Goal: Information Seeking & Learning: Get advice/opinions

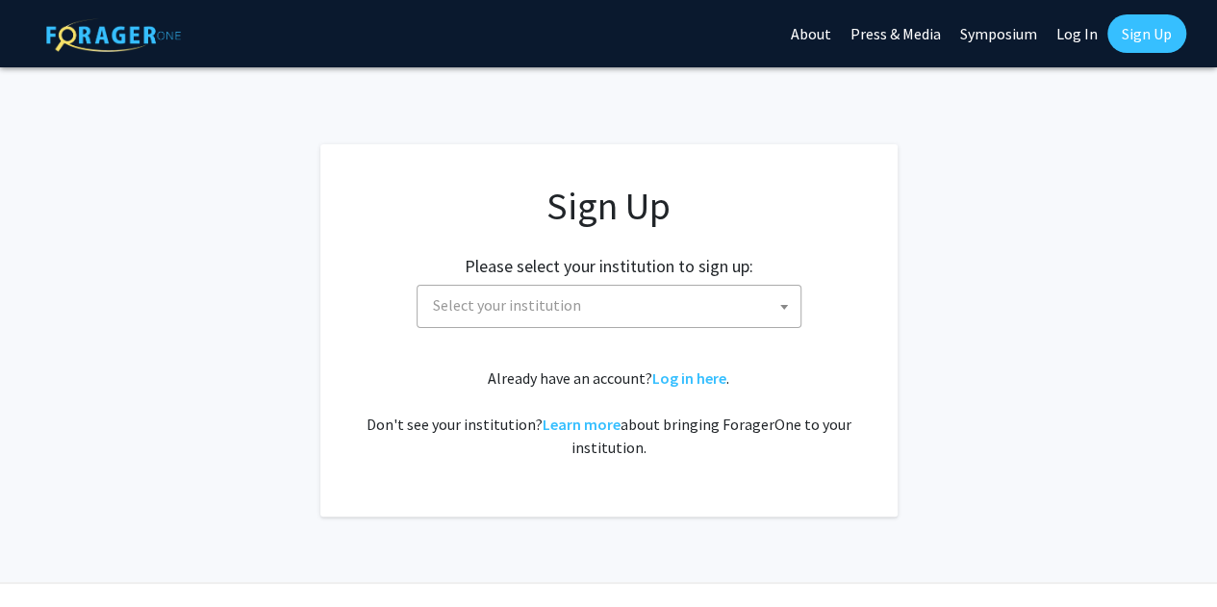
click at [692, 315] on span "Select your institution" at bounding box center [612, 305] width 375 height 39
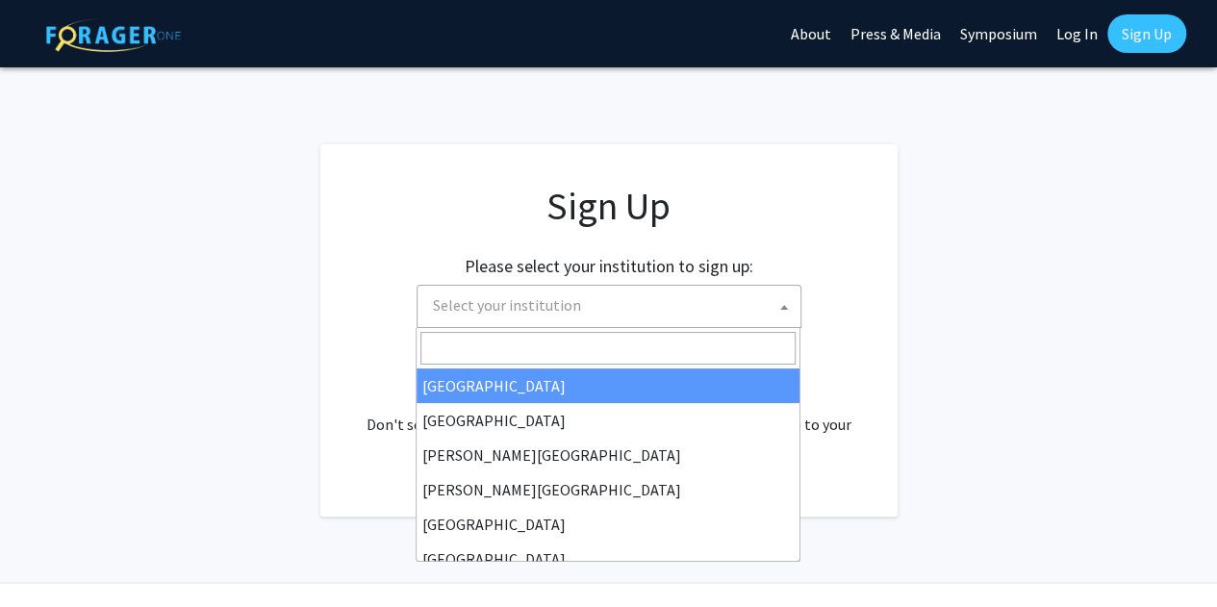
type input "j"
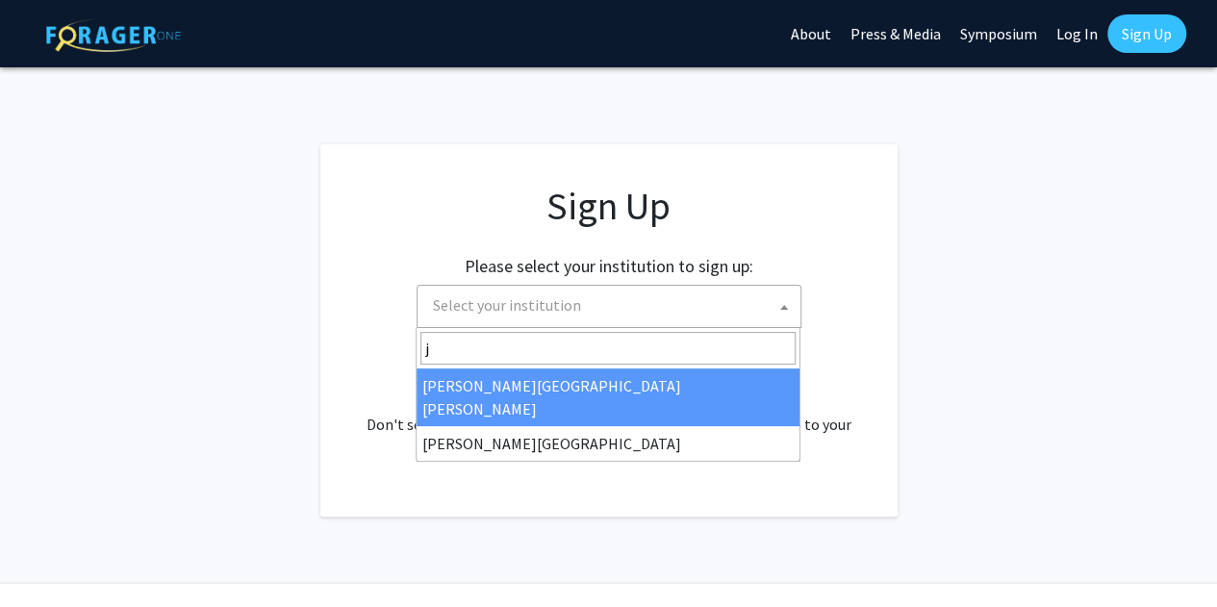
select select "1"
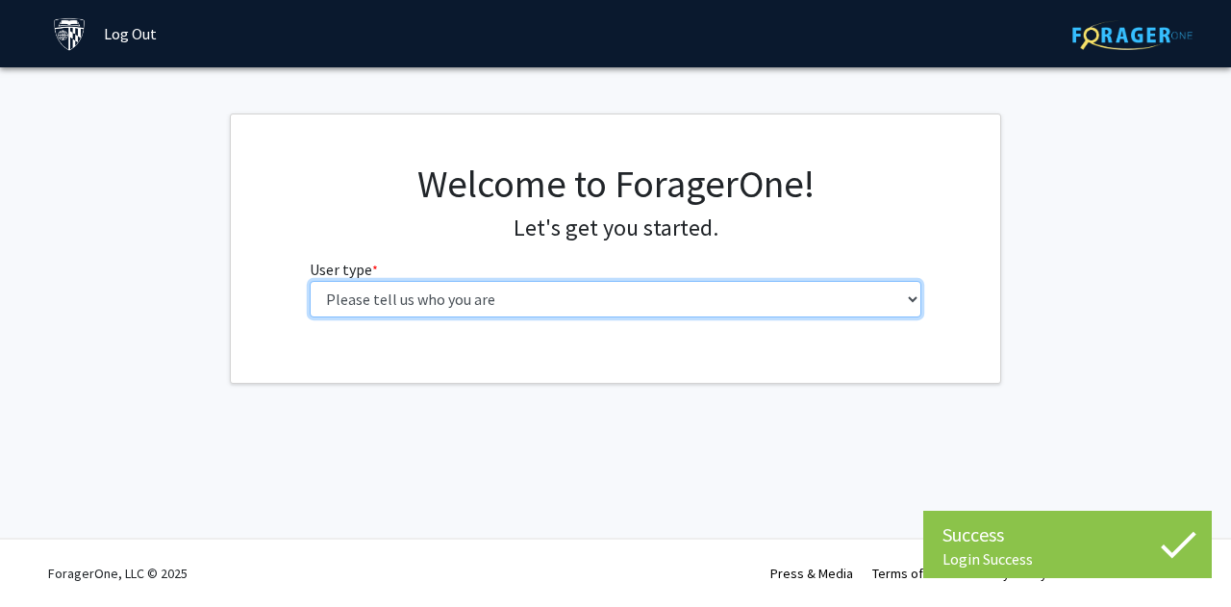
click at [576, 306] on select "Please tell us who you are Undergraduate Student Master's Student Doctoral Cand…" at bounding box center [616, 299] width 613 height 37
select select "2: masters"
click at [310, 281] on select "Please tell us who you are Undergraduate Student Master's Student Doctoral Cand…" at bounding box center [616, 299] width 613 height 37
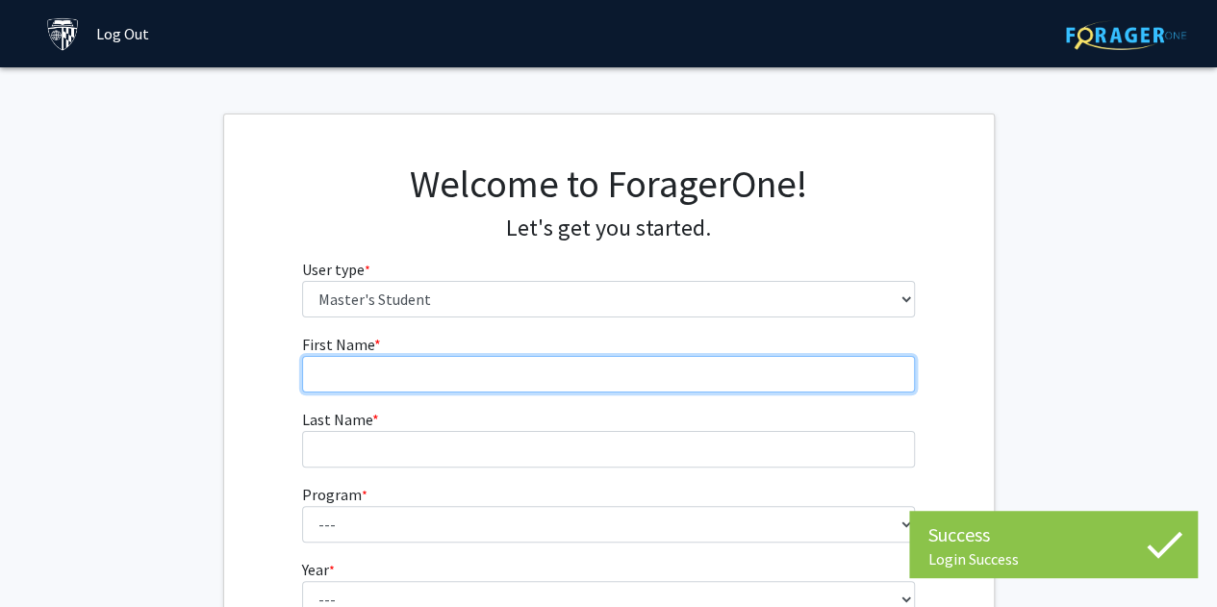
click at [587, 386] on input "First Name * required" at bounding box center [608, 374] width 613 height 37
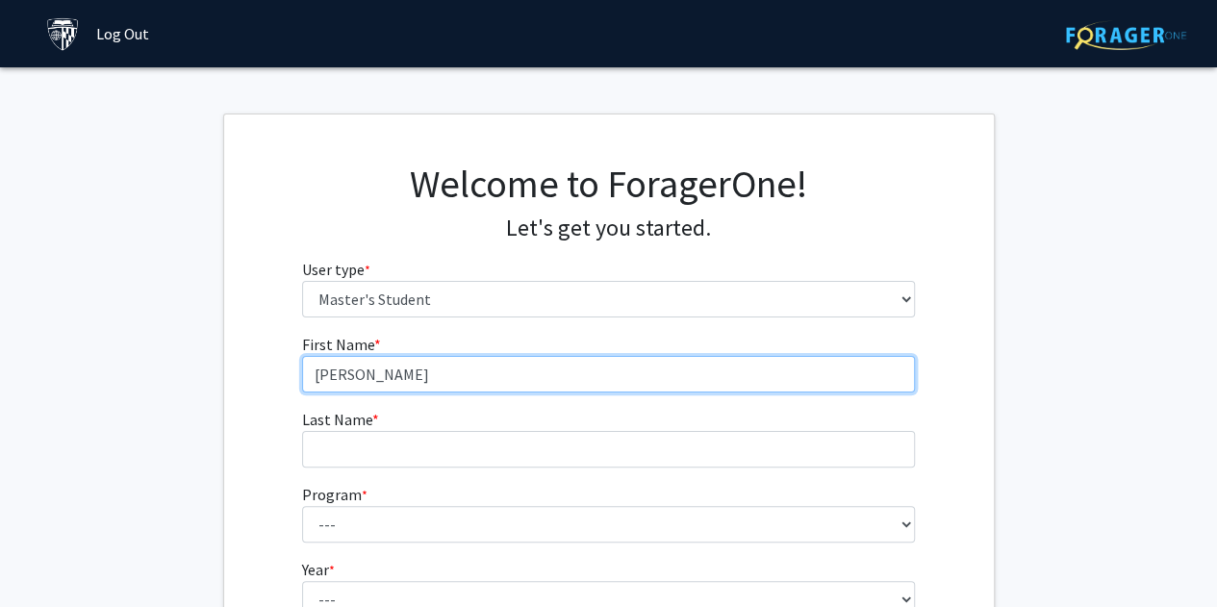
type input "Julia"
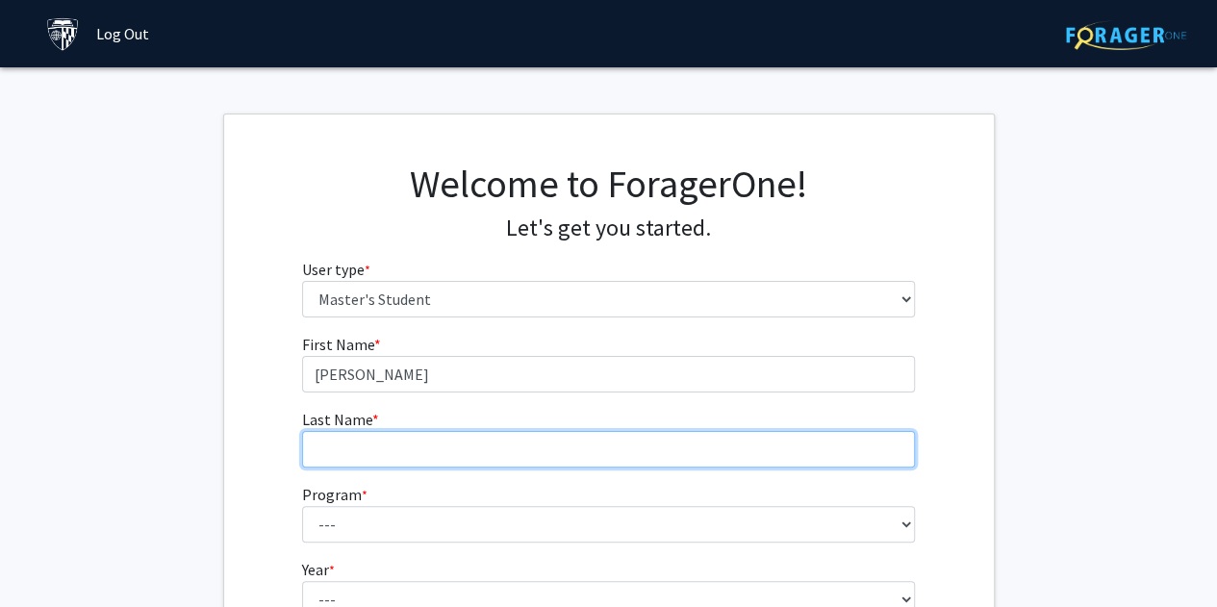
click at [367, 450] on input "Last Name * required" at bounding box center [608, 449] width 613 height 37
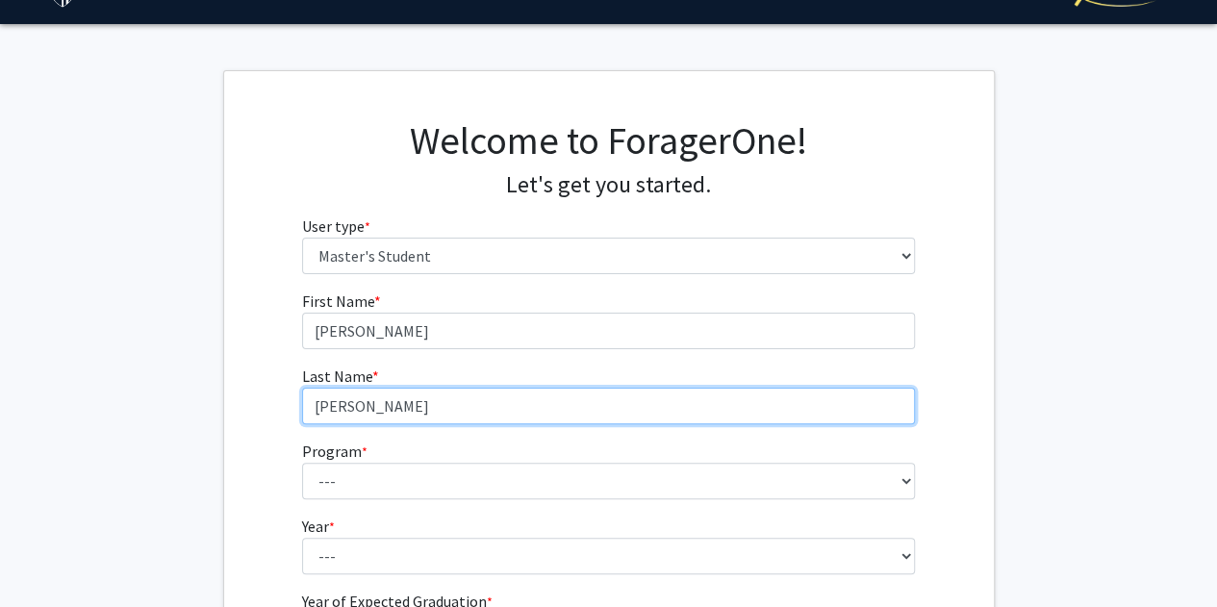
scroll to position [223, 0]
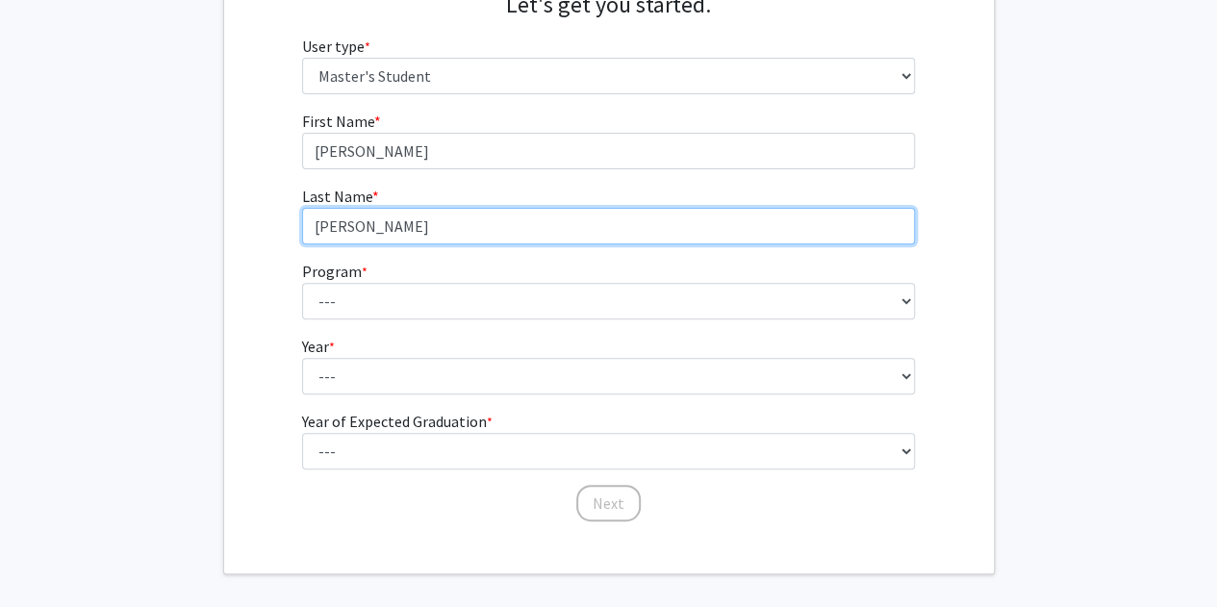
type input "Zhu"
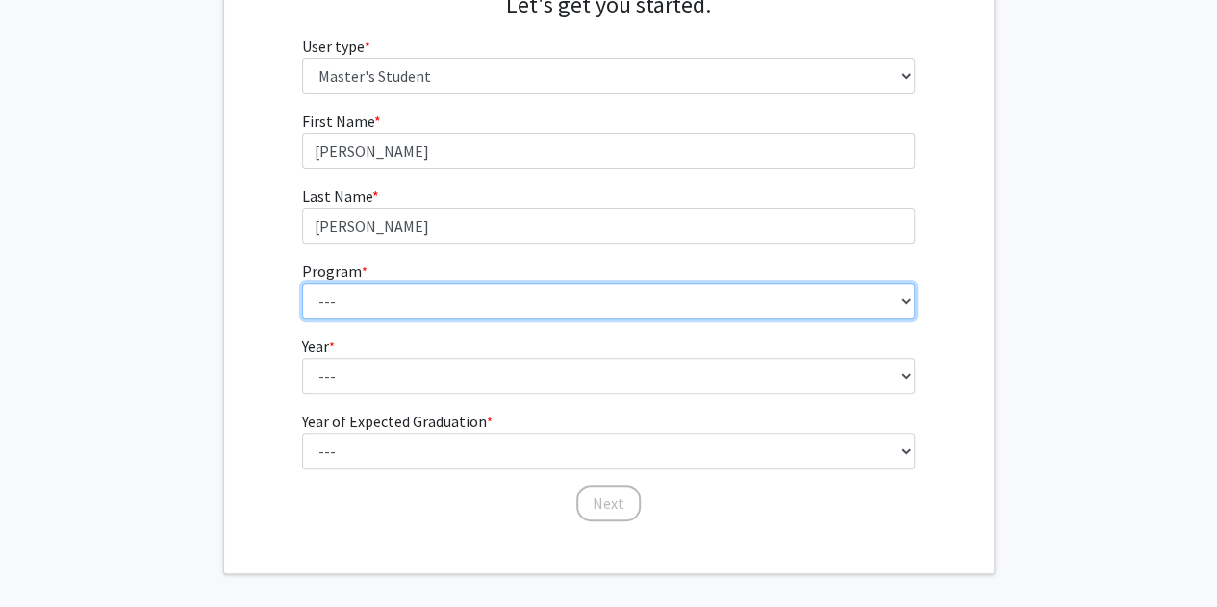
click at [367, 303] on select "--- Anatomy Education Applied and Computational Mathematics Applied Biomedical …" at bounding box center [608, 301] width 613 height 37
select select "114: 113"
click at [302, 283] on select "--- Anatomy Education Applied and Computational Mathematics Applied Biomedical …" at bounding box center [608, 301] width 613 height 37
click at [526, 294] on select "--- Anatomy Education Applied and Computational Mathematics Applied Biomedical …" at bounding box center [608, 301] width 613 height 37
click at [302, 283] on select "--- Anatomy Education Applied and Computational Mathematics Applied Biomedical …" at bounding box center [608, 301] width 613 height 37
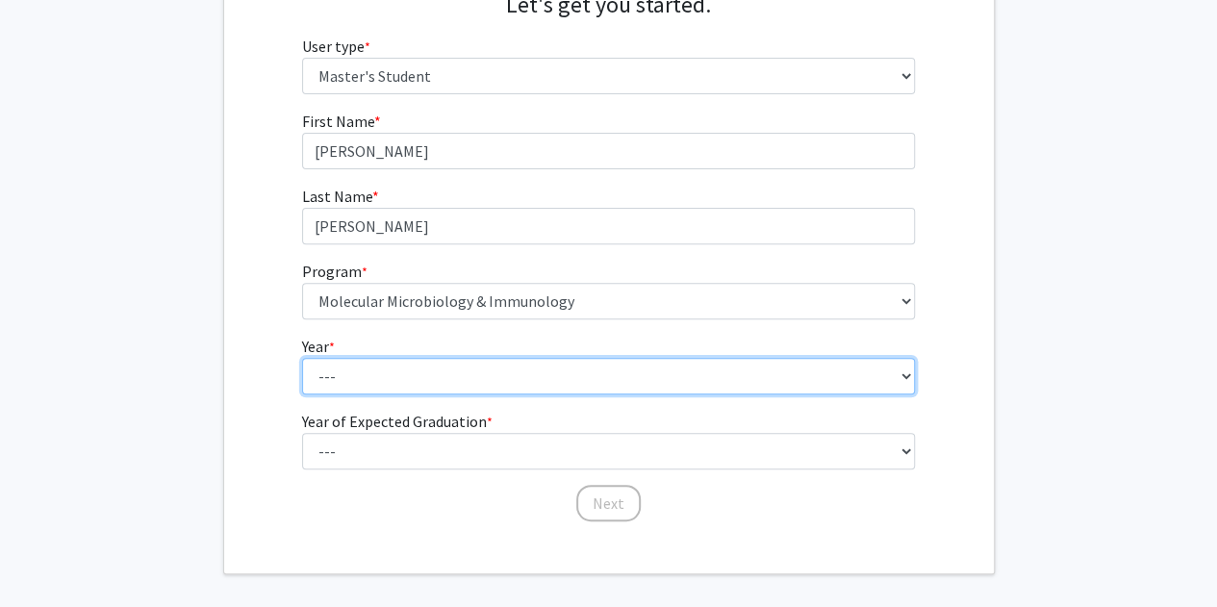
click at [493, 367] on select "--- First Year Second Year" at bounding box center [608, 376] width 613 height 37
select select "1: first_year"
click at [302, 358] on select "--- First Year Second Year" at bounding box center [608, 376] width 613 height 37
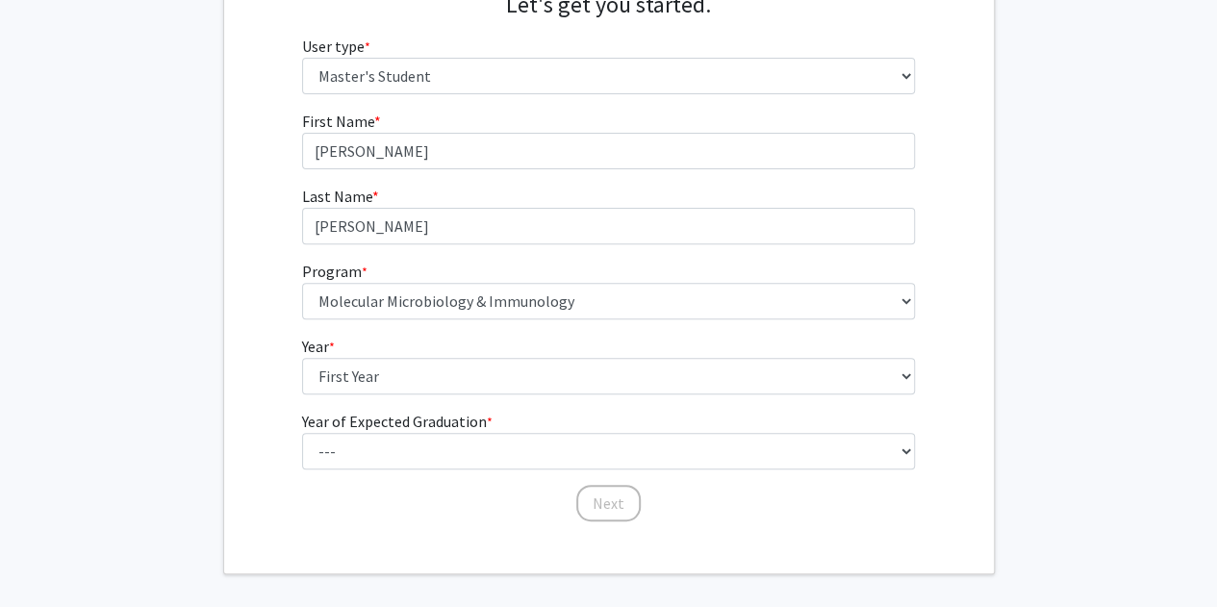
click at [452, 430] on label "Year of Expected Graduation * required" at bounding box center [397, 421] width 190 height 23
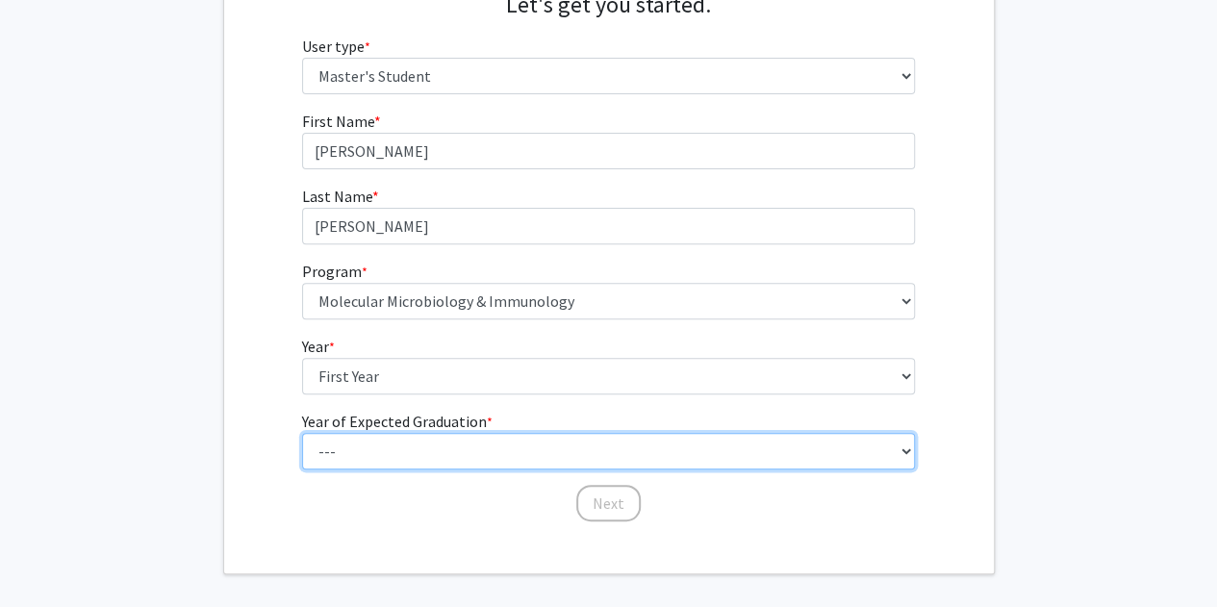
click at [452, 433] on select "--- 2025 2026 2027 2028 2029 2030 2031 2032 2033 2034" at bounding box center [608, 451] width 613 height 37
click at [435, 451] on select "--- 2025 2026 2027 2028 2029 2030 2031 2032 2033 2034" at bounding box center [608, 451] width 613 height 37
select select "3: 2027"
click at [302, 433] on select "--- 2025 2026 2027 2028 2029 2030 2031 2032 2033 2034" at bounding box center [608, 451] width 613 height 37
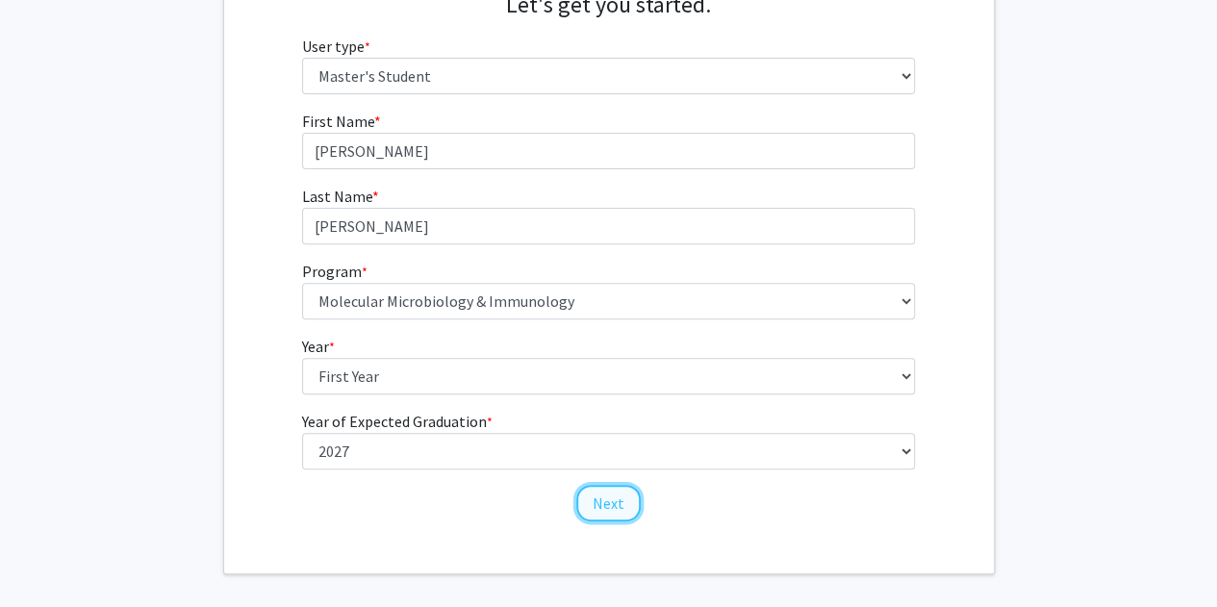
click at [608, 507] on button "Next" at bounding box center [608, 503] width 64 height 37
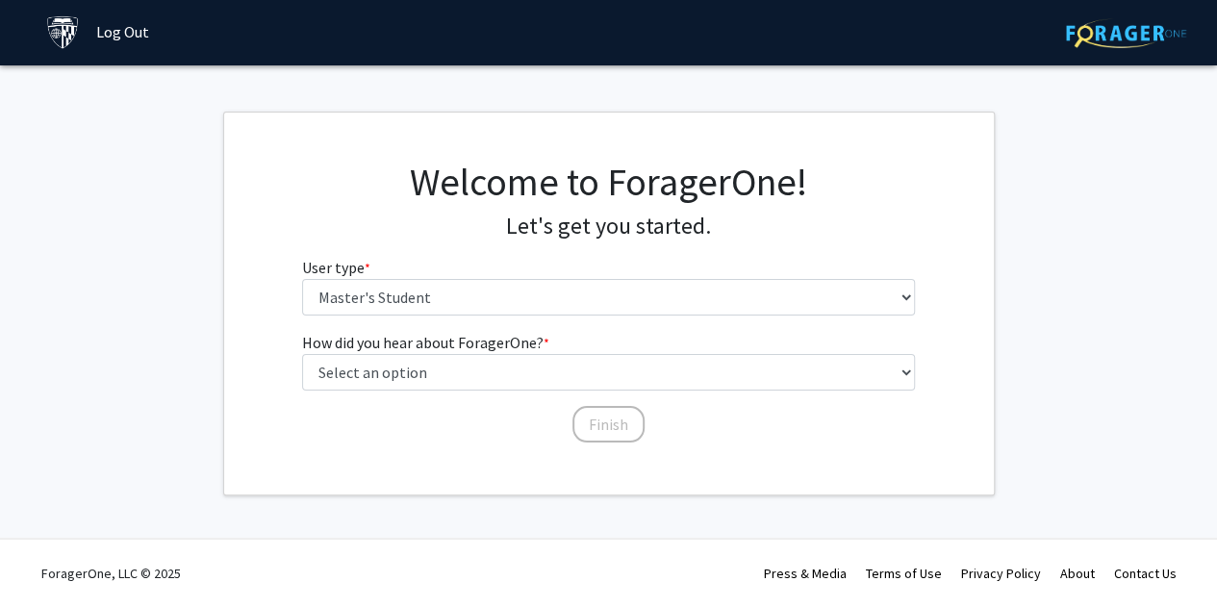
scroll to position [0, 0]
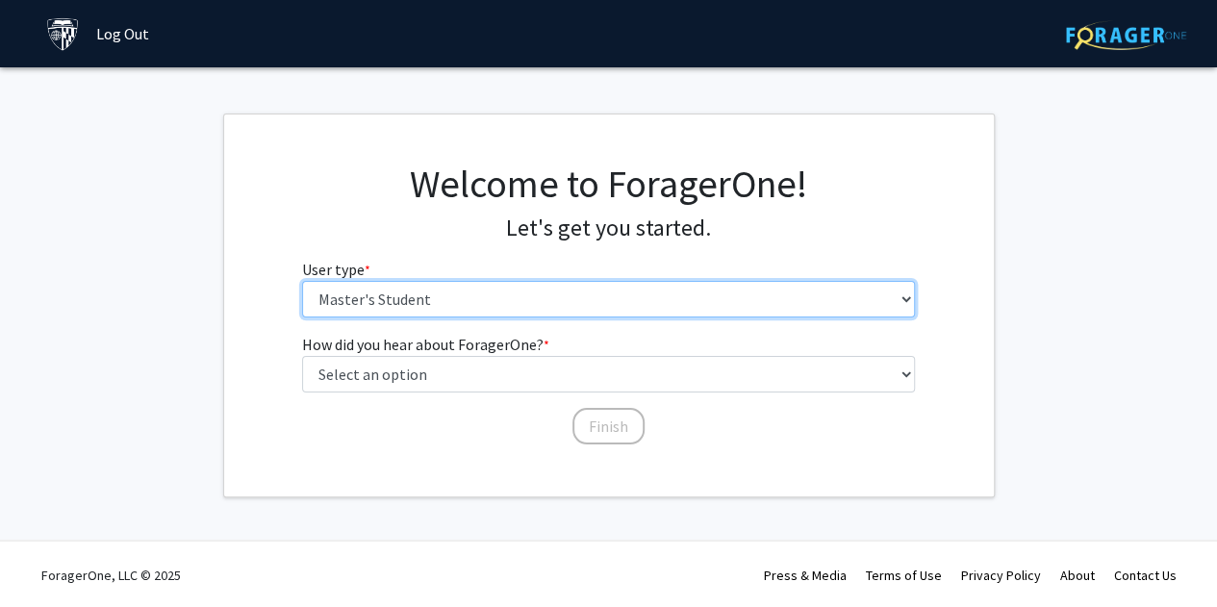
click at [614, 306] on select "Please tell us who you are Undergraduate Student Master's Student Doctoral Cand…" at bounding box center [608, 299] width 613 height 37
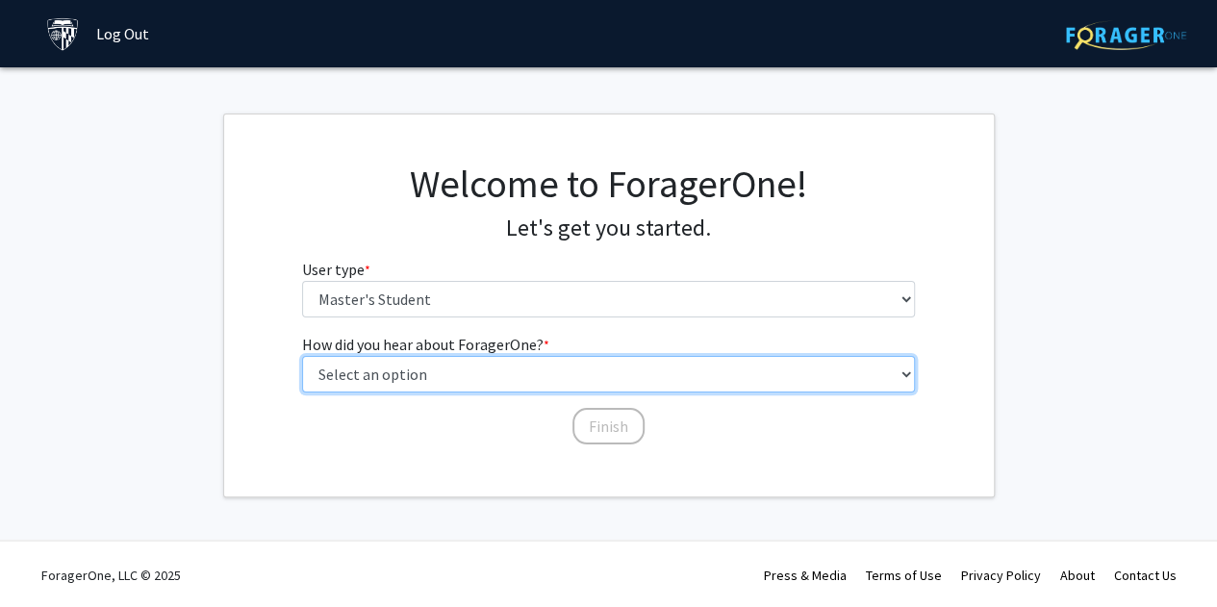
click at [597, 376] on select "Select an option Peer/student recommendation Faculty/staff recommendation Unive…" at bounding box center [608, 374] width 613 height 37
click at [302, 356] on select "Select an option Peer/student recommendation Faculty/staff recommendation Unive…" at bounding box center [608, 374] width 613 height 37
click at [519, 384] on select "Select an option Peer/student recommendation Faculty/staff recommendation Unive…" at bounding box center [608, 374] width 613 height 37
select select "3: university_website"
click at [302, 356] on select "Select an option Peer/student recommendation Faculty/staff recommendation Unive…" at bounding box center [608, 374] width 613 height 37
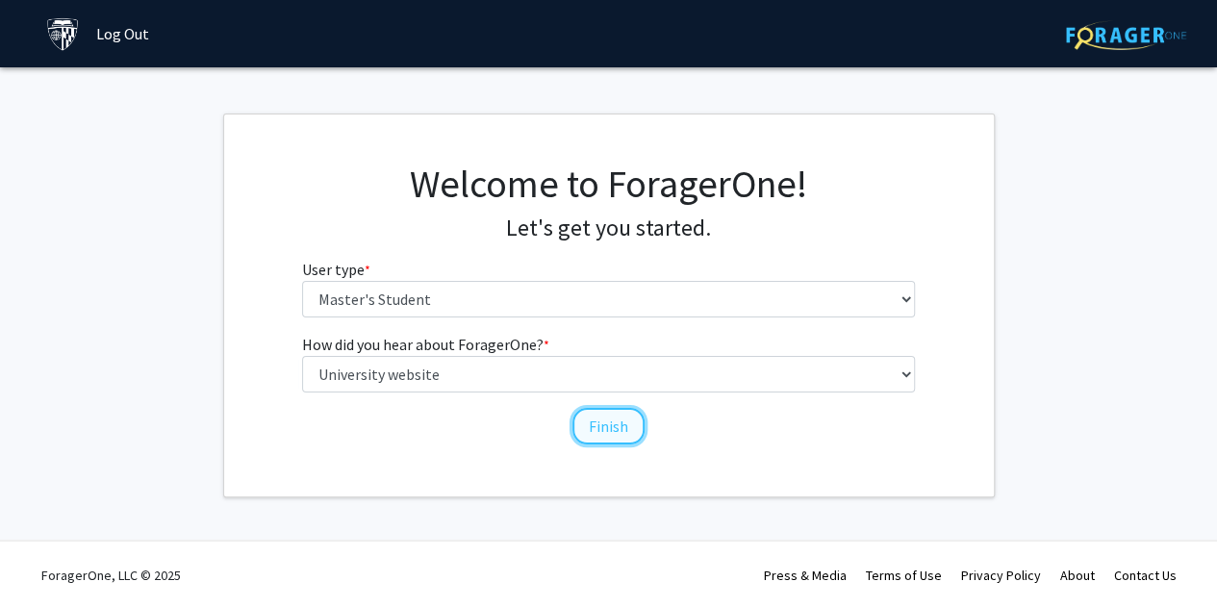
click at [588, 418] on button "Finish" at bounding box center [608, 426] width 72 height 37
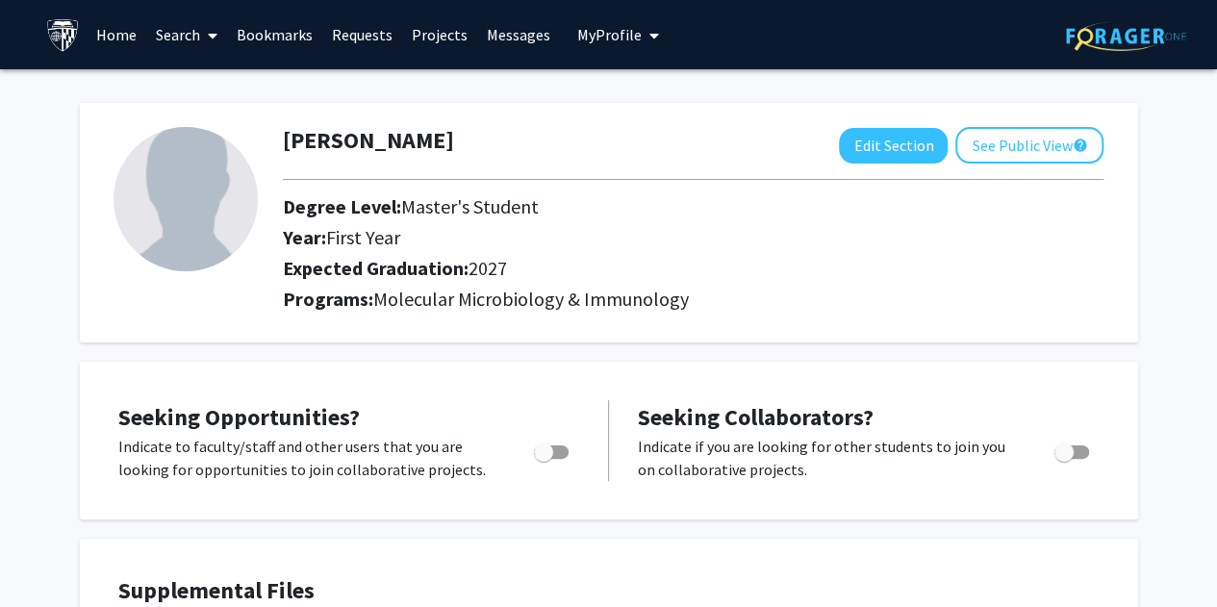
click at [190, 38] on link "Search" at bounding box center [186, 34] width 81 height 67
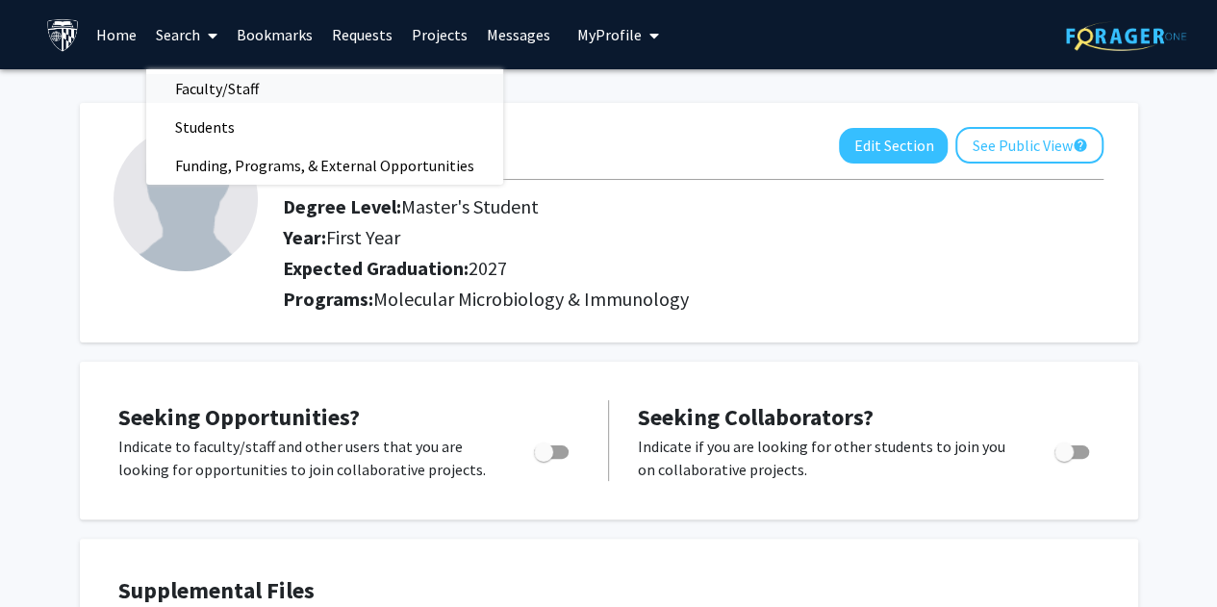
click at [198, 75] on span "Faculty/Staff" at bounding box center [216, 88] width 141 height 38
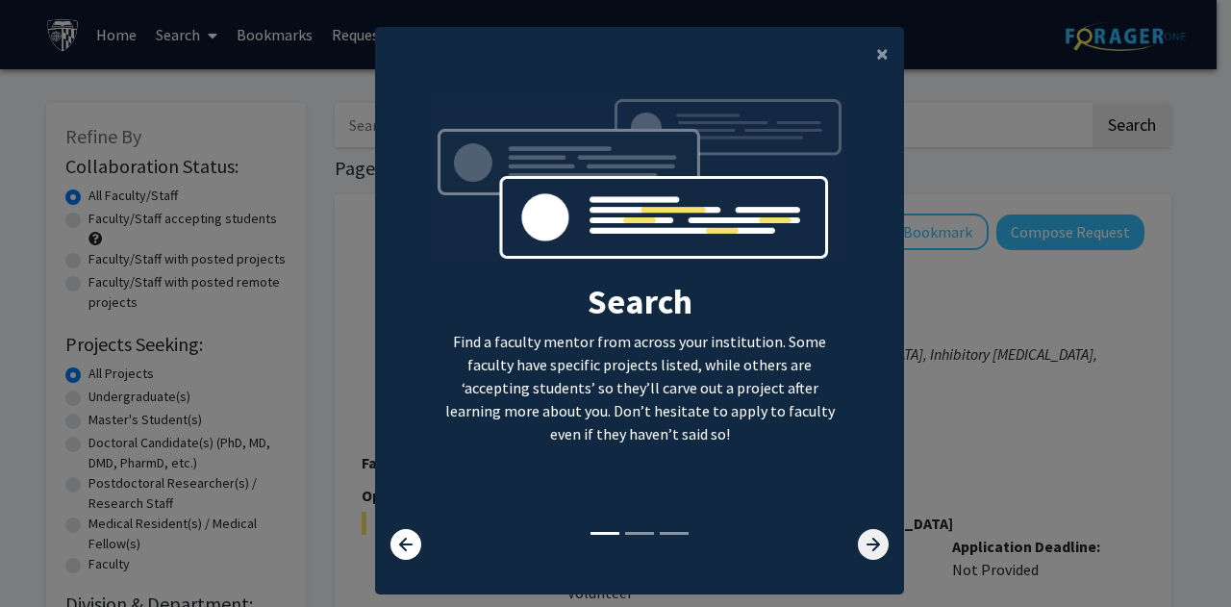
click at [873, 558] on icon at bounding box center [873, 544] width 31 height 31
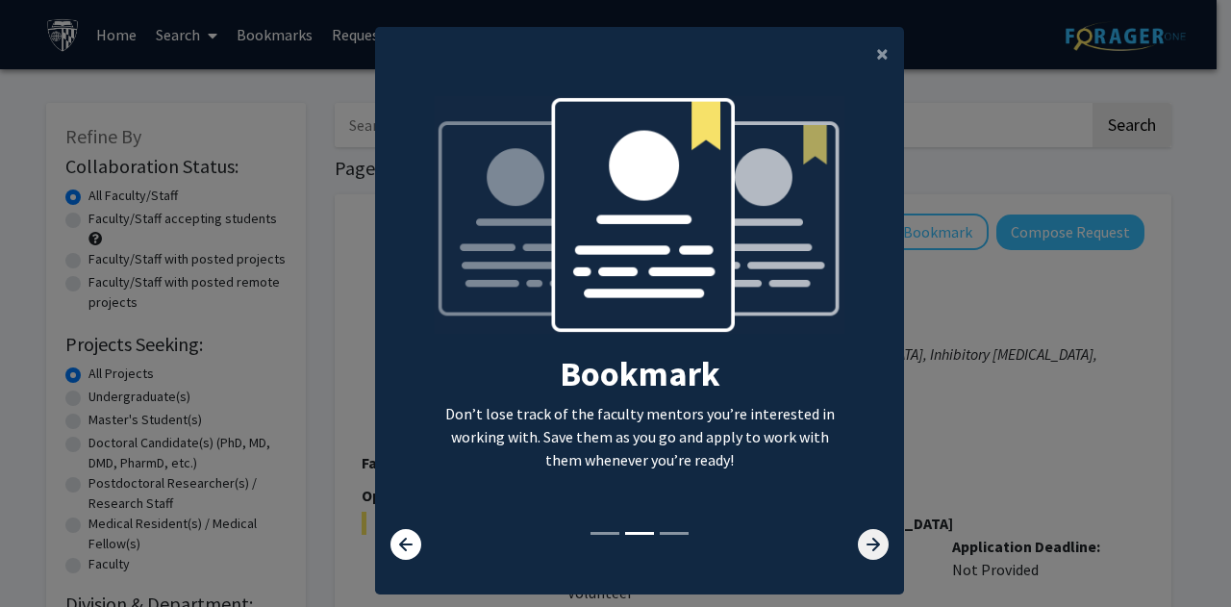
click at [875, 555] on icon at bounding box center [873, 544] width 31 height 31
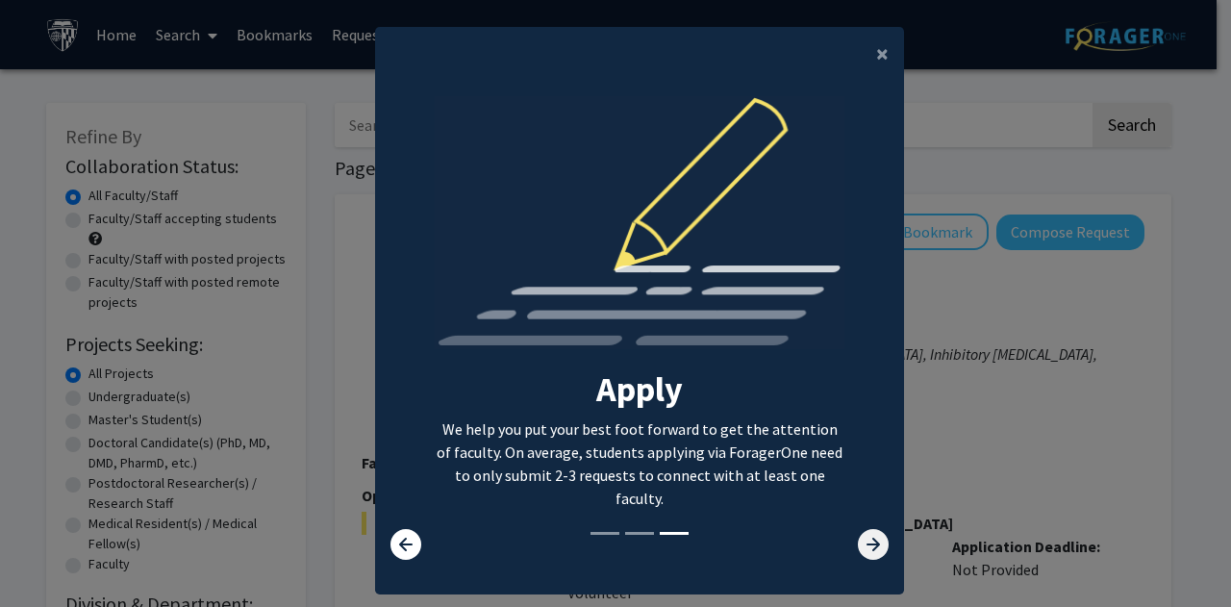
click at [873, 542] on icon at bounding box center [873, 544] width 31 height 31
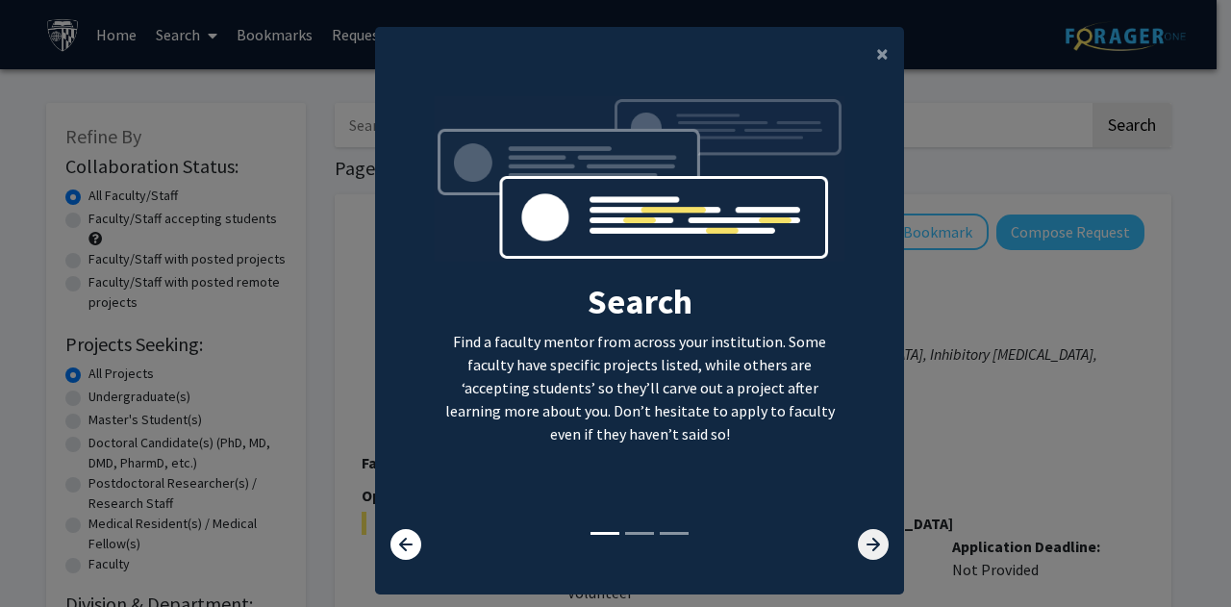
click at [858, 534] on icon at bounding box center [873, 544] width 31 height 31
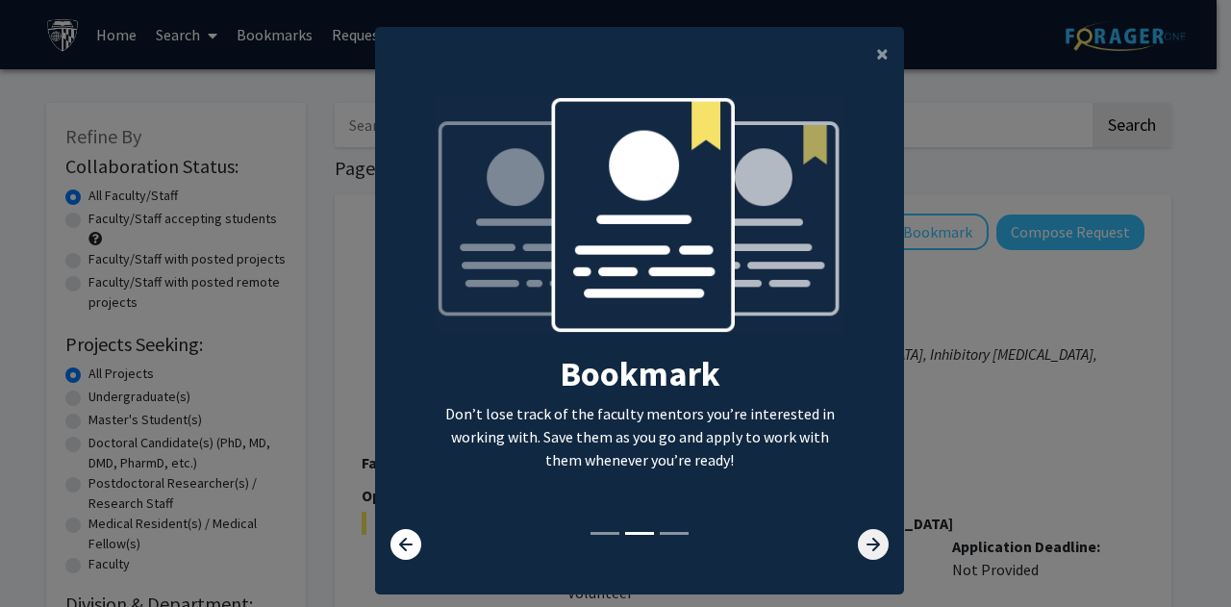
click at [858, 534] on icon at bounding box center [873, 544] width 31 height 31
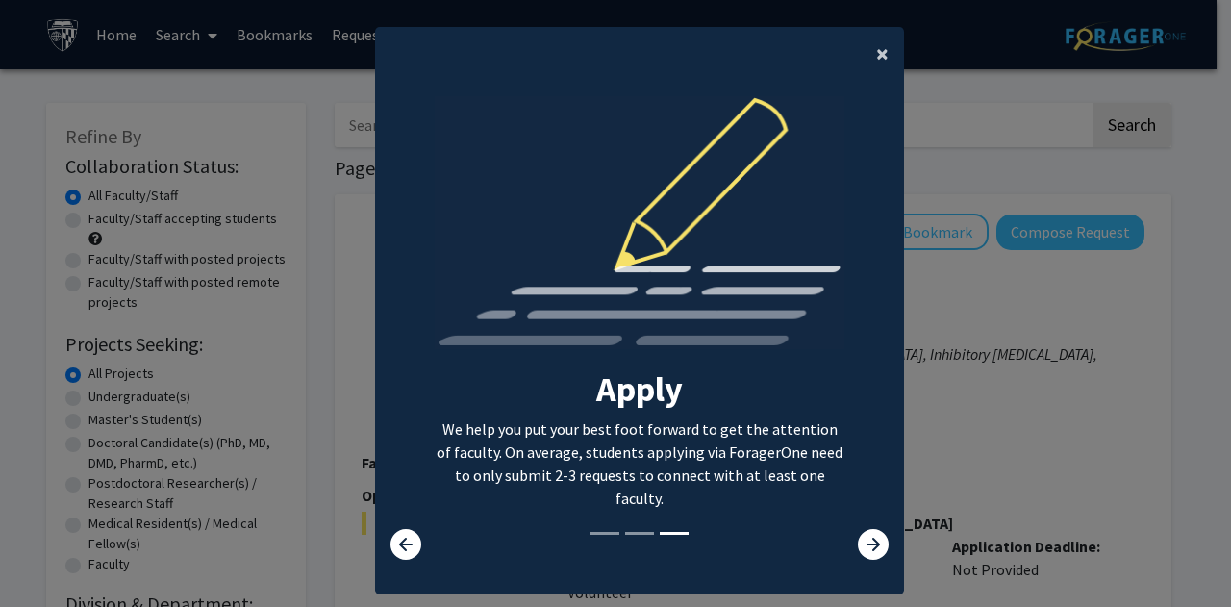
click at [878, 45] on span "×" at bounding box center [882, 53] width 13 height 30
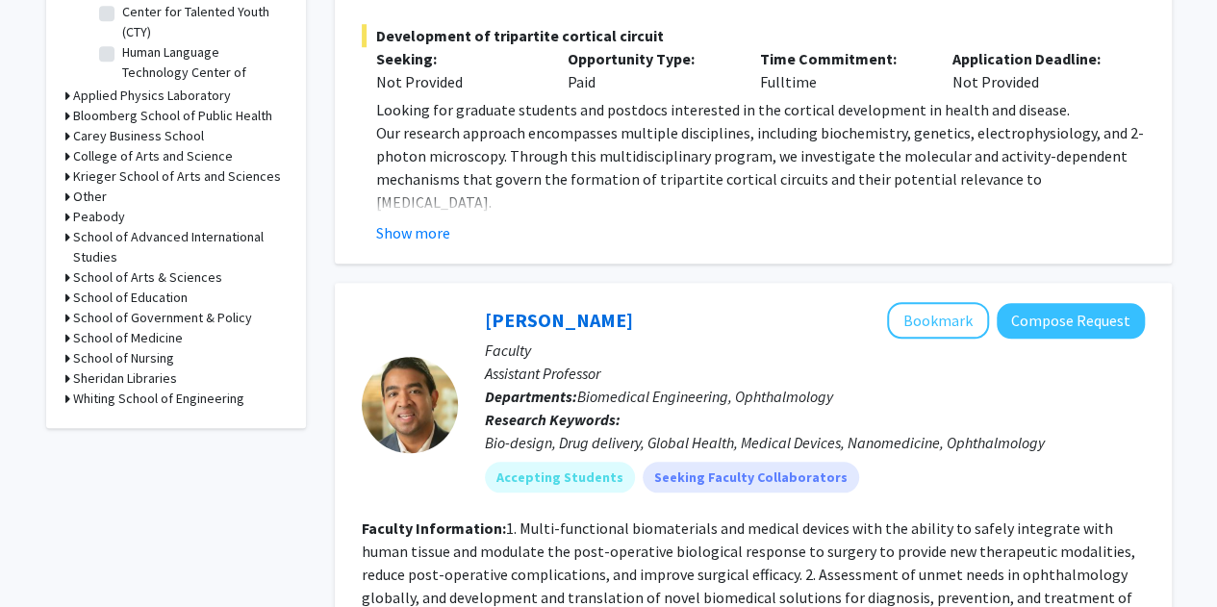
scroll to position [749, 0]
click at [412, 222] on button "Show more" at bounding box center [413, 233] width 74 height 23
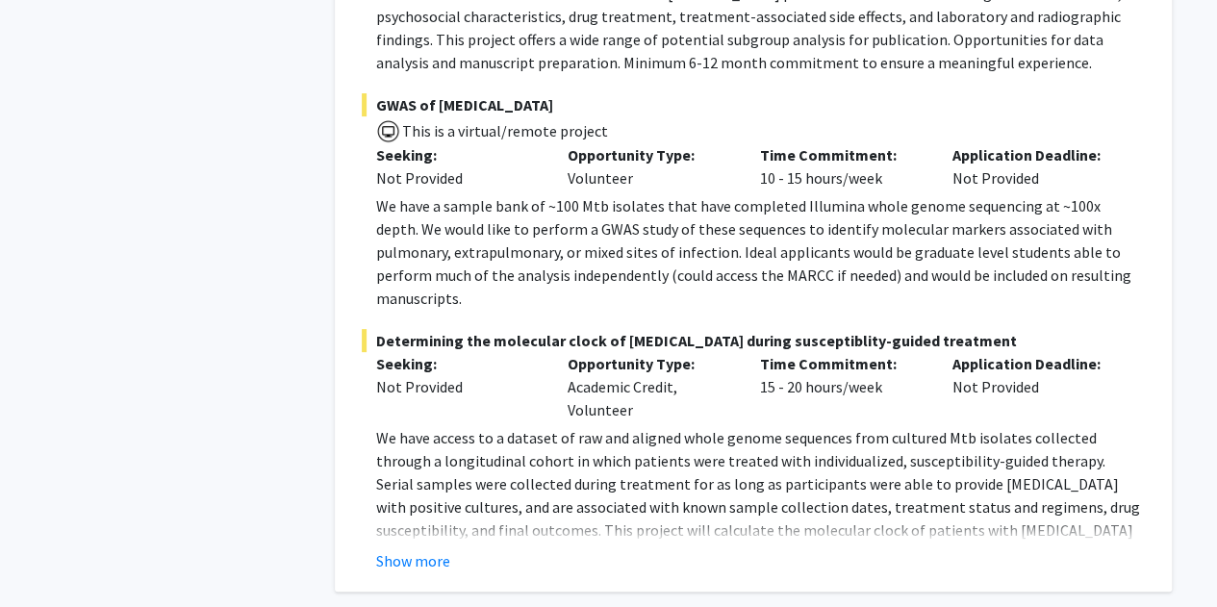
scroll to position [3781, 0]
click at [435, 548] on button "Show more" at bounding box center [413, 559] width 74 height 23
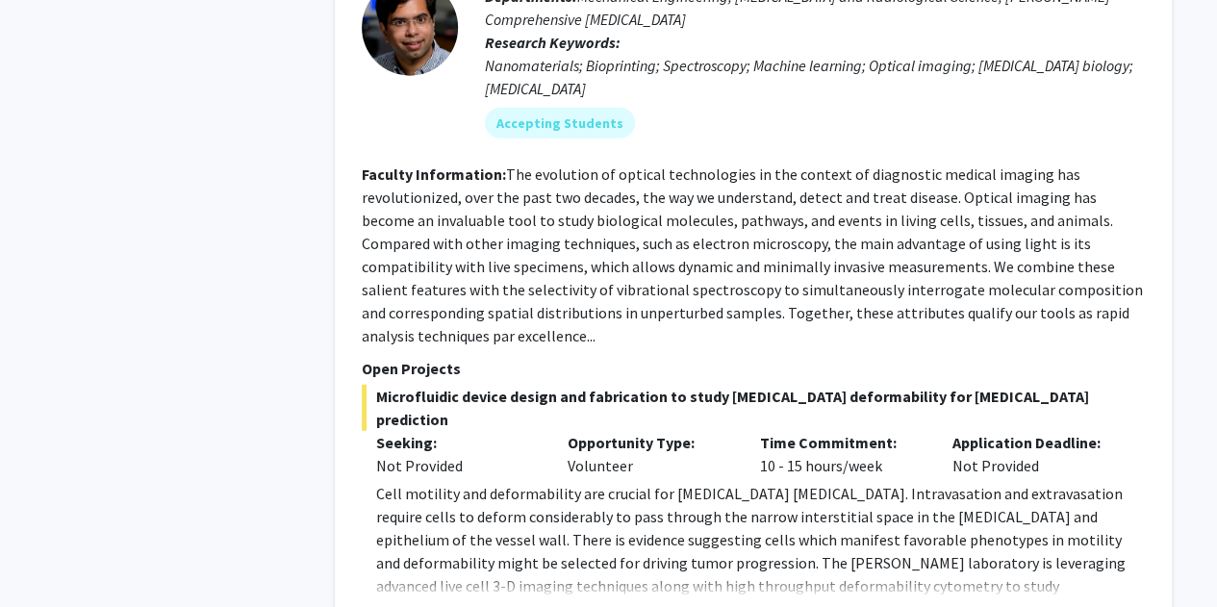
scroll to position [9784, 0]
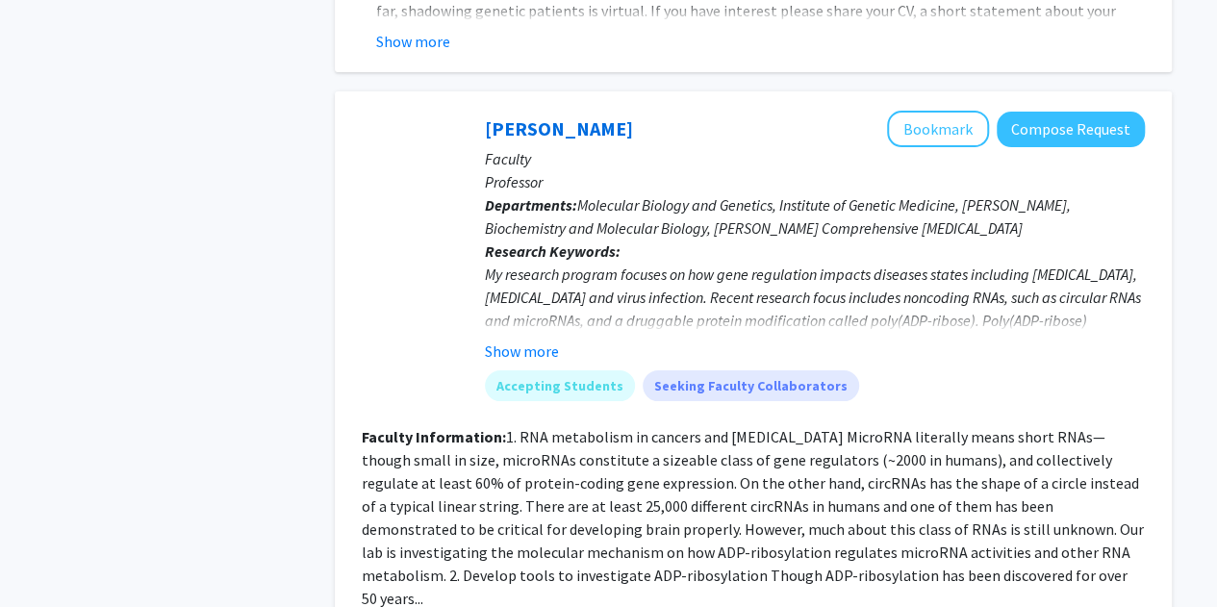
scroll to position [3756, 0]
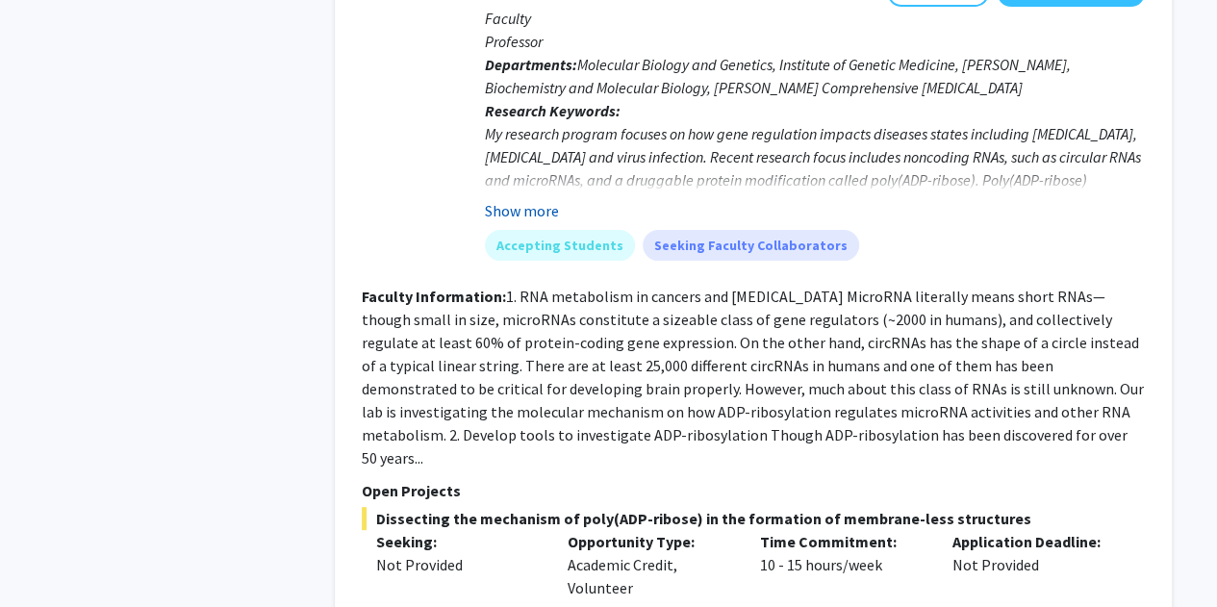
click at [530, 199] on button "Show more" at bounding box center [522, 210] width 74 height 23
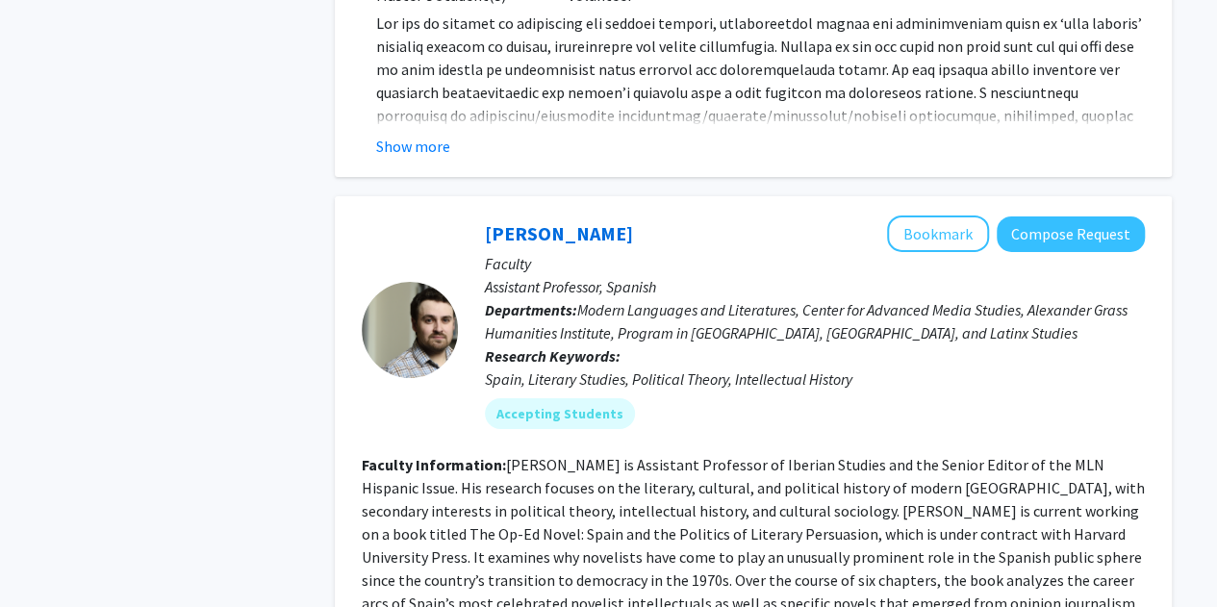
scroll to position [7195, 0]
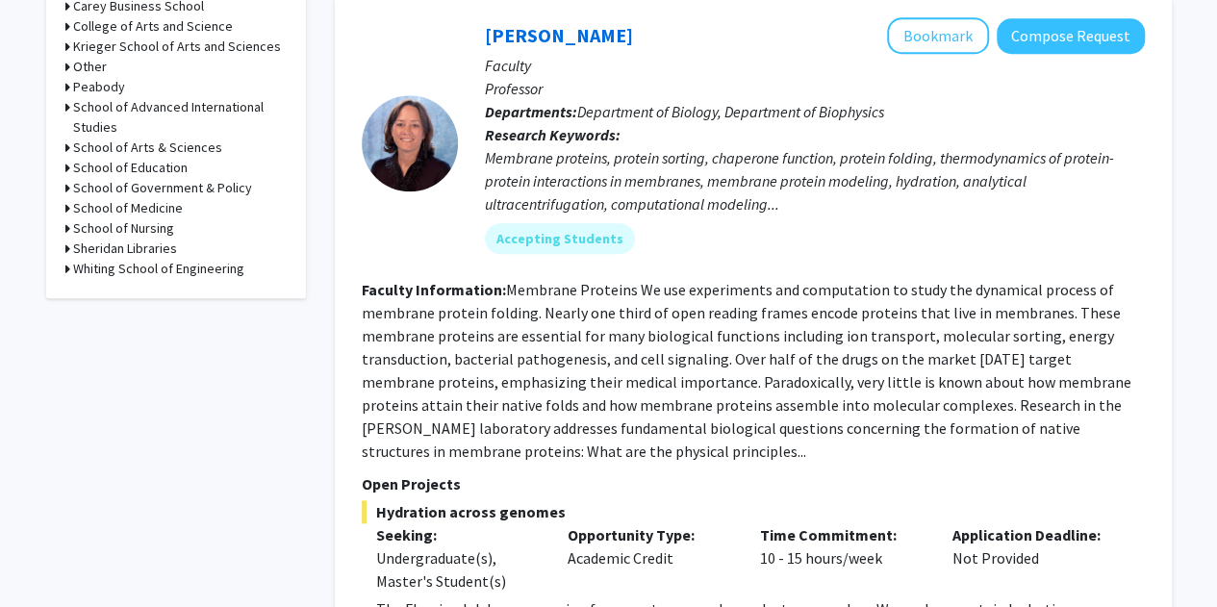
scroll to position [1080, 0]
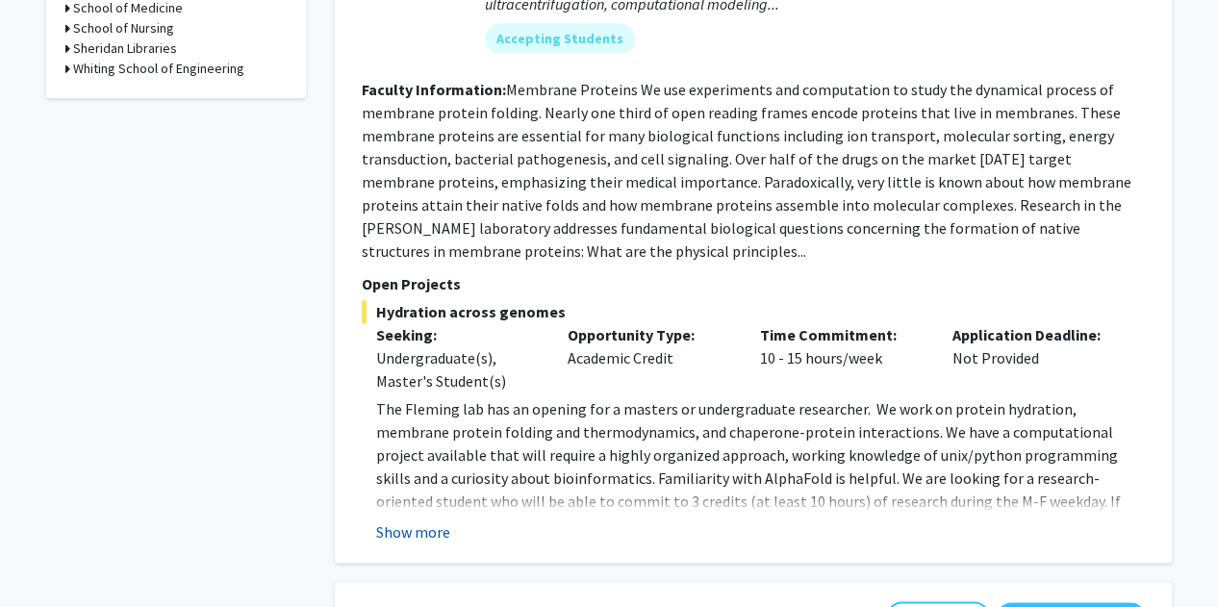
click at [416, 529] on button "Show more" at bounding box center [413, 531] width 74 height 23
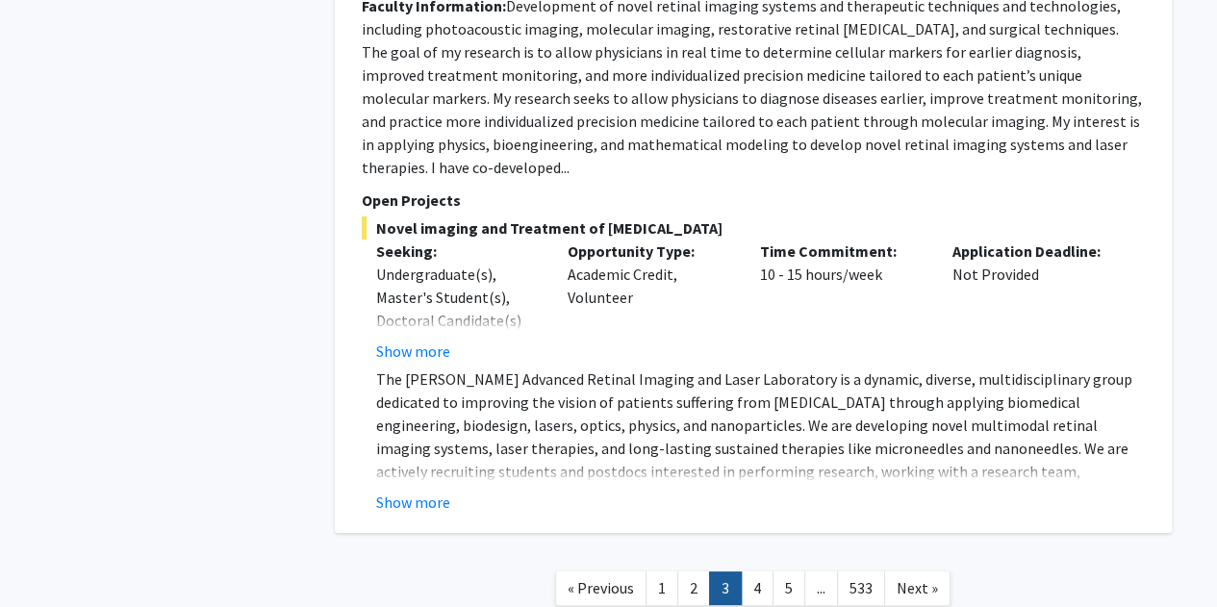
scroll to position [7213, 0]
click at [745, 572] on link "4" at bounding box center [757, 589] width 33 height 34
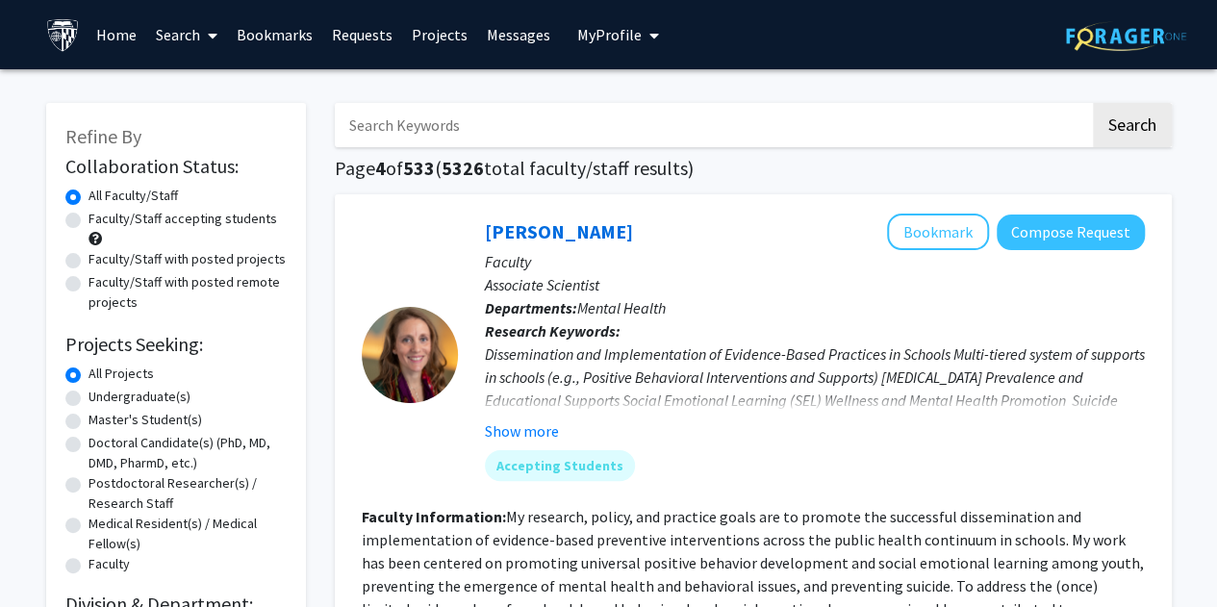
click at [82, 222] on div "Faculty/Staff accepting students" at bounding box center [175, 229] width 221 height 40
click at [89, 216] on label "Faculty/Staff accepting students" at bounding box center [183, 219] width 189 height 20
click at [89, 216] on input "Faculty/Staff accepting students" at bounding box center [95, 215] width 13 height 13
radio input "true"
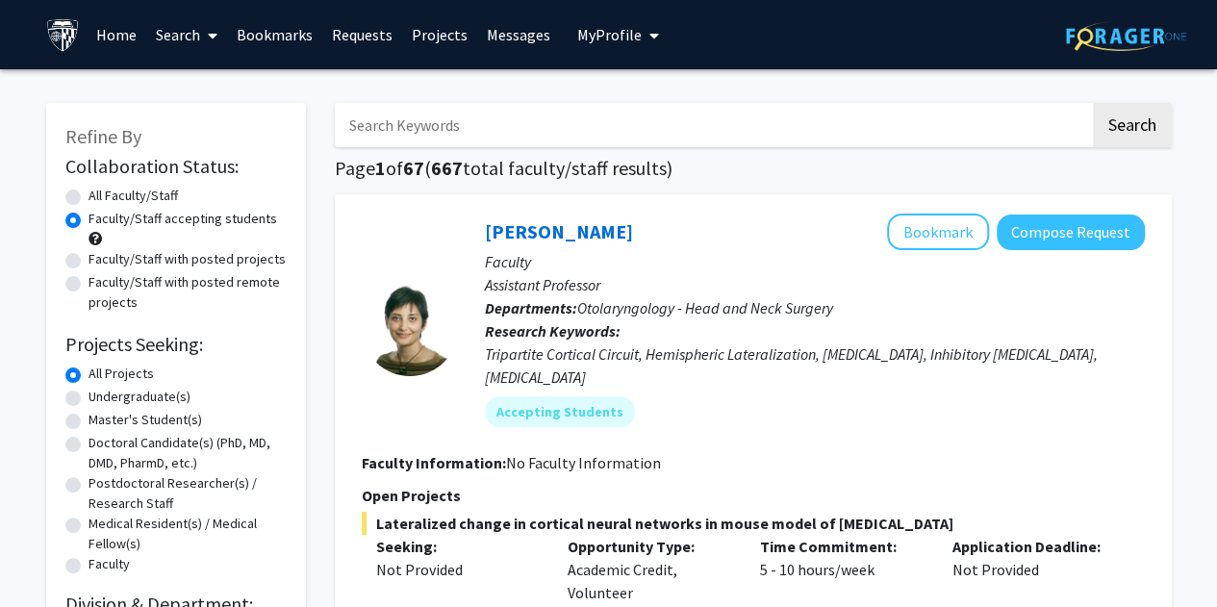
click at [145, 423] on label "Master's Student(s)" at bounding box center [146, 420] width 114 height 20
click at [101, 422] on input "Master's Student(s)" at bounding box center [95, 416] width 13 height 13
radio input "true"
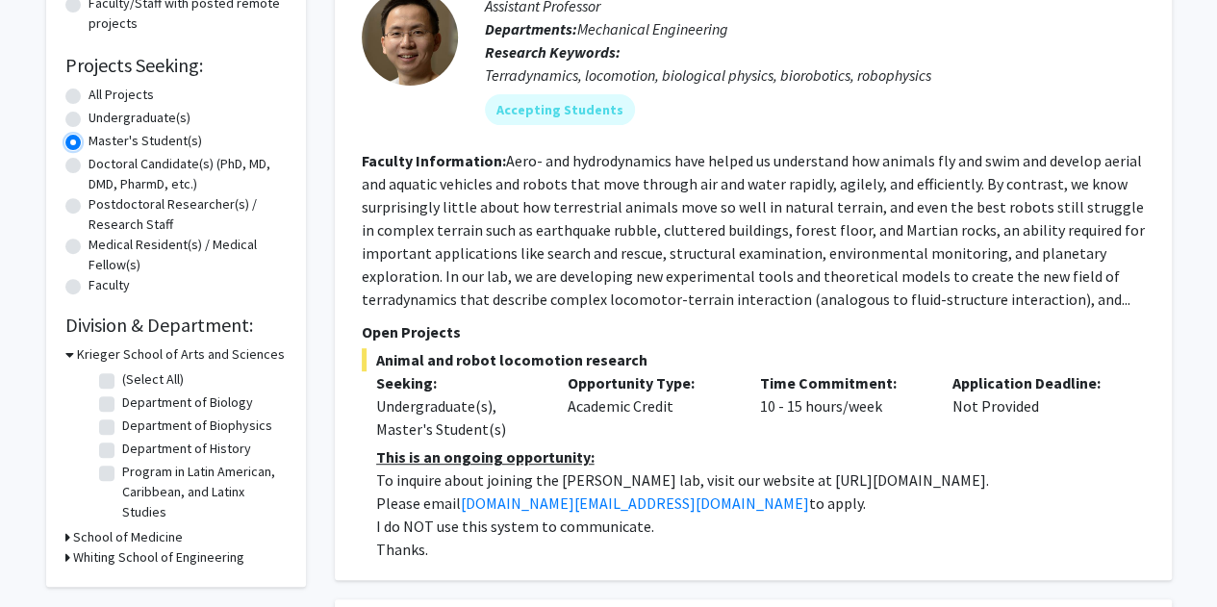
scroll to position [328, 0]
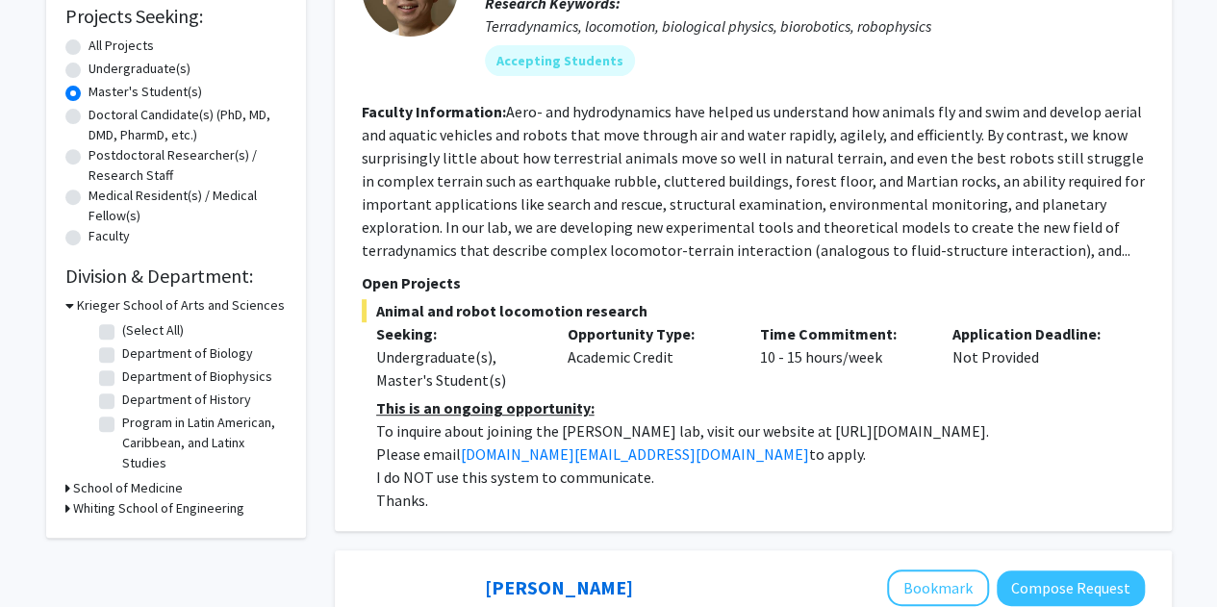
click at [153, 357] on label "Department of Biology" at bounding box center [187, 353] width 131 height 20
click at [135, 356] on input "Department of Biology" at bounding box center [128, 349] width 13 height 13
checkbox input "true"
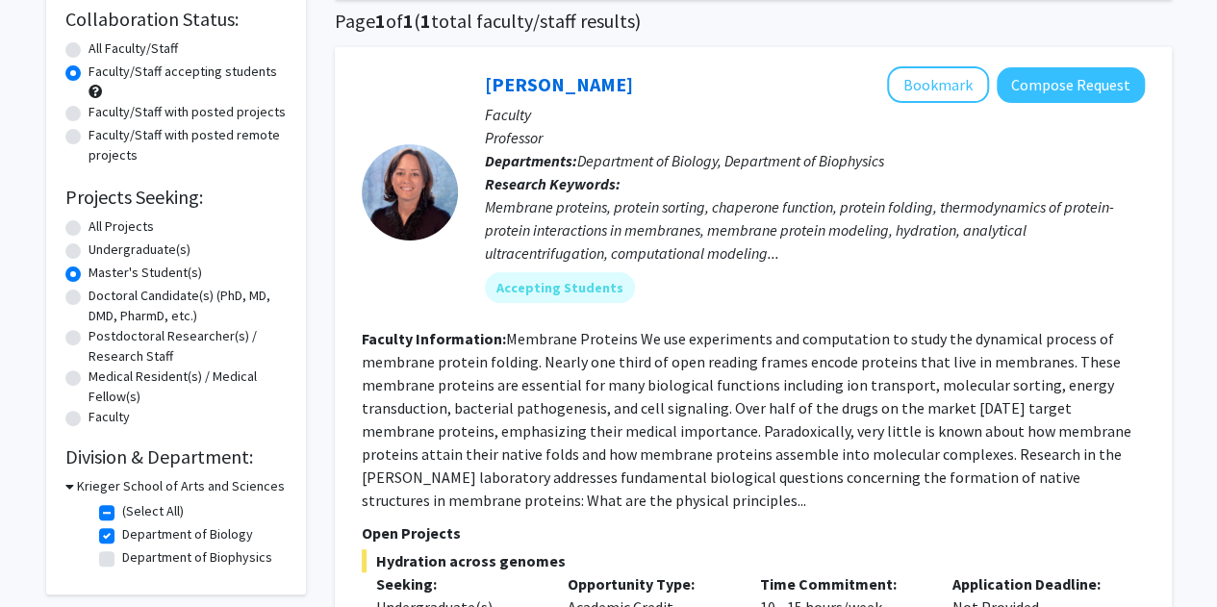
scroll to position [148, 0]
